Goal: Transaction & Acquisition: Purchase product/service

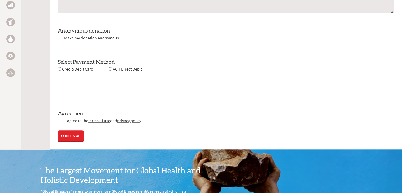
scroll to position [488, 0]
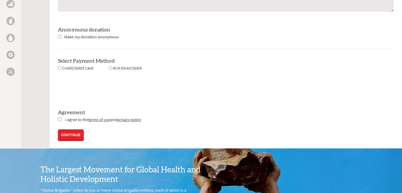
click at [59, 68] on input "radio" at bounding box center [59, 67] width 3 height 3
radio input "true"
click at [60, 118] on input "checkbox" at bounding box center [59, 119] width 3 height 3
checkbox input "true"
click at [81, 139] on link "CONTINUE" at bounding box center [71, 135] width 26 height 11
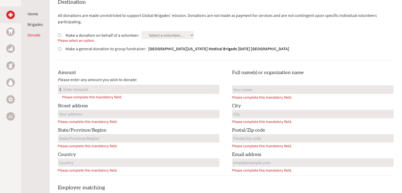
scroll to position [151, 0]
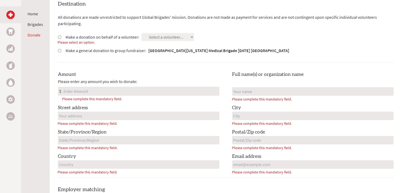
click at [201, 87] on input "Amount" at bounding box center [140, 91] width 157 height 8
type input "10"
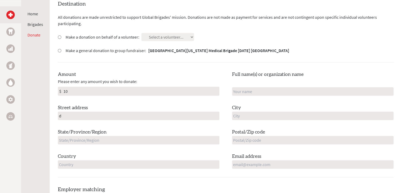
click at [191, 115] on input "d" at bounding box center [138, 115] width 161 height 8
type input "d"
click at [176, 137] on input "d" at bounding box center [138, 140] width 161 height 8
type input "d"
click at [173, 162] on input "d" at bounding box center [138, 164] width 161 height 8
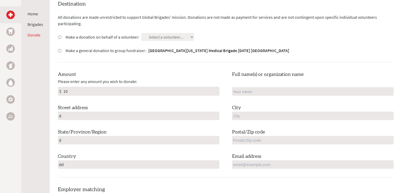
type input "dd"
click at [269, 87] on input "d" at bounding box center [312, 91] width 161 height 8
type input "[PERSON_NAME]"
type input "Tustin"
type input "92782"
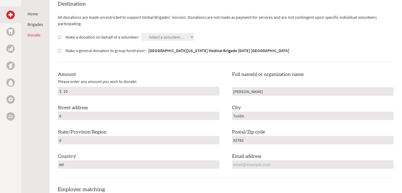
type input "[EMAIL_ADDRESS][DOMAIN_NAME]"
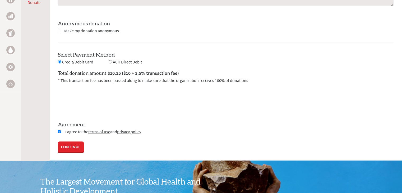
scroll to position [487, 0]
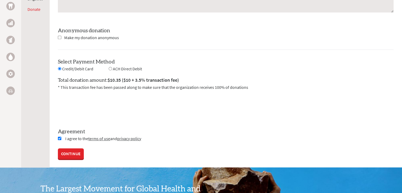
drag, startPoint x: 58, startPoint y: 60, endPoint x: 70, endPoint y: 59, distance: 12.5
click at [70, 59] on label "Select Payment Method" at bounding box center [86, 61] width 57 height 5
click at [149, 63] on div "Select Payment Method NOTE: American Express is not accepted. Please proceed no…" at bounding box center [225, 65] width 335 height 14
click at [78, 152] on link "CONTINUE" at bounding box center [71, 154] width 26 height 11
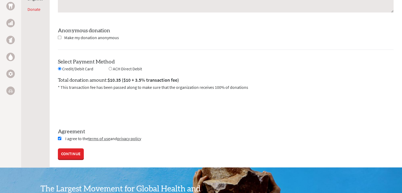
scroll to position [151, 0]
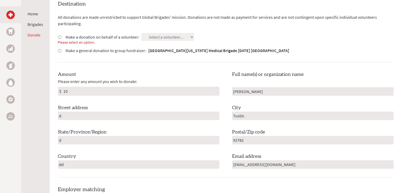
click at [58, 37] on input "Make a donation on behalf of a volunteer:" at bounding box center [59, 36] width 3 height 3
radio input "true"
click at [171, 37] on select "Select a volunteer... [PERSON_NAME] [PERSON_NAME] [PERSON_NAME] [PERSON_NAME] […" at bounding box center [167, 37] width 53 height 8
select select "41FF0D5A-8D70-11EF-BF8B-42010A8A0043"
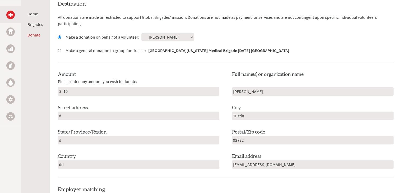
click at [141, 33] on select "Select a volunteer... [PERSON_NAME] [PERSON_NAME] [PERSON_NAME] [PERSON_NAME] […" at bounding box center [167, 37] width 53 height 8
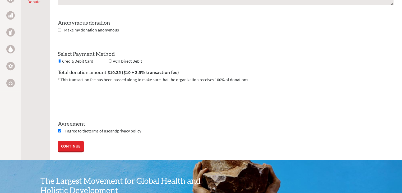
scroll to position [492, 0]
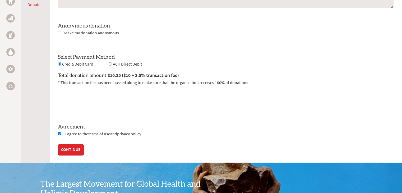
click at [62, 149] on link "CONTINUE" at bounding box center [71, 149] width 26 height 11
click at [74, 145] on link "CONTINUE" at bounding box center [71, 149] width 26 height 11
